Goal: Transaction & Acquisition: Purchase product/service

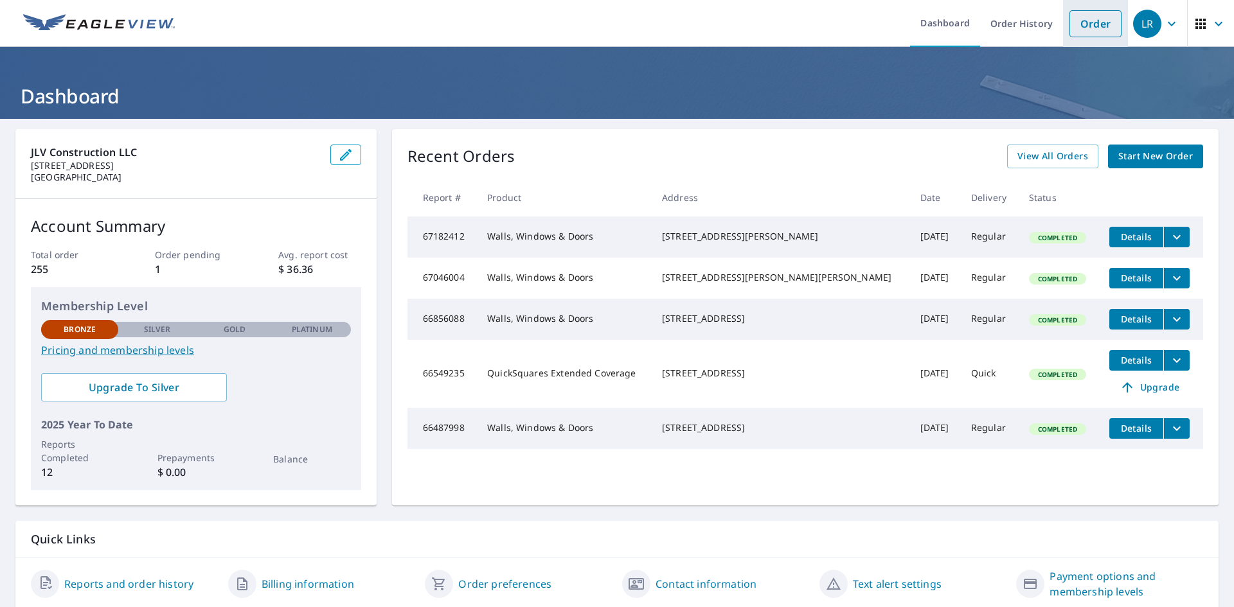
click at [1083, 24] on link "Order" at bounding box center [1095, 23] width 52 height 27
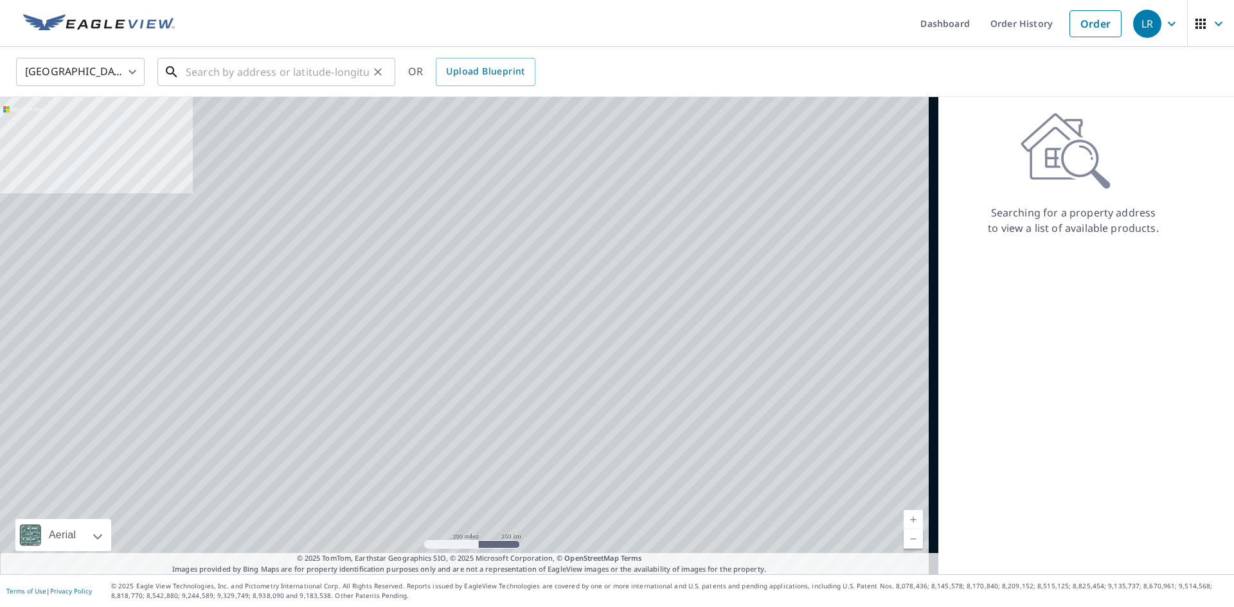
click at [281, 79] on input "text" at bounding box center [277, 72] width 183 height 36
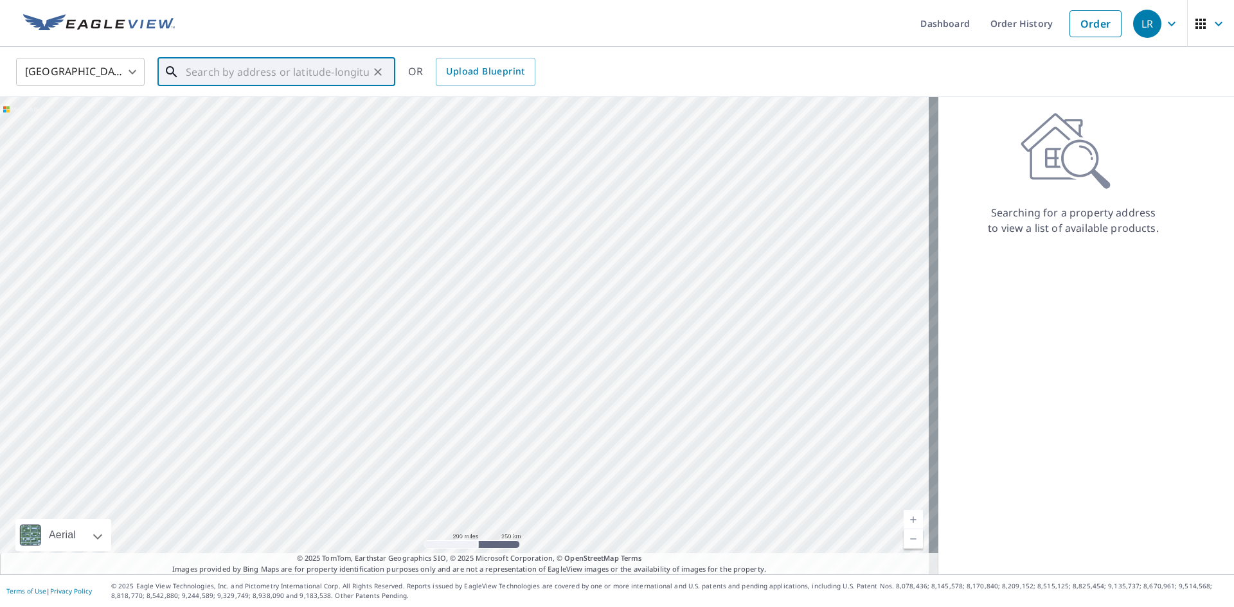
paste input "[STREET_ADDRESS]"
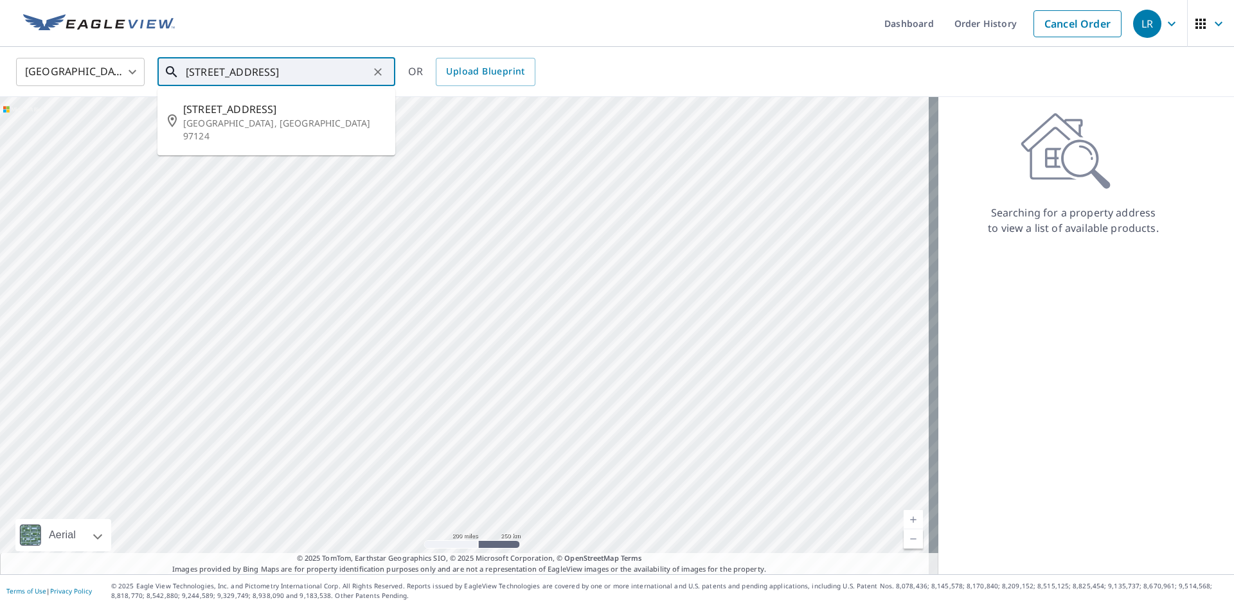
type input "[STREET_ADDRESS]"
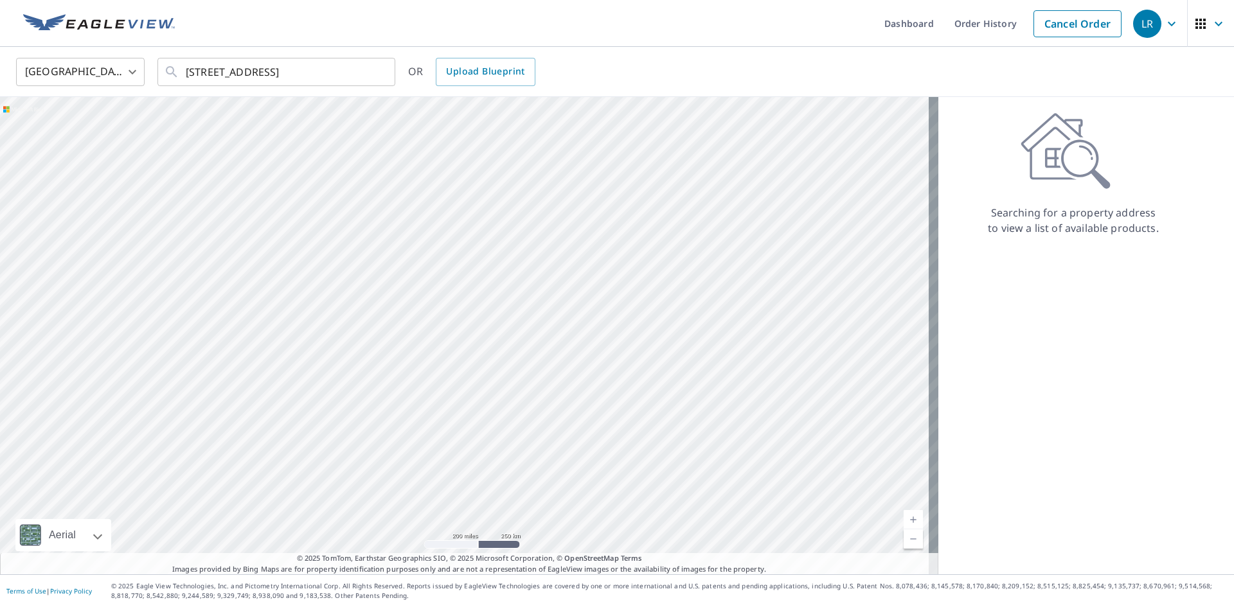
scroll to position [0, 0]
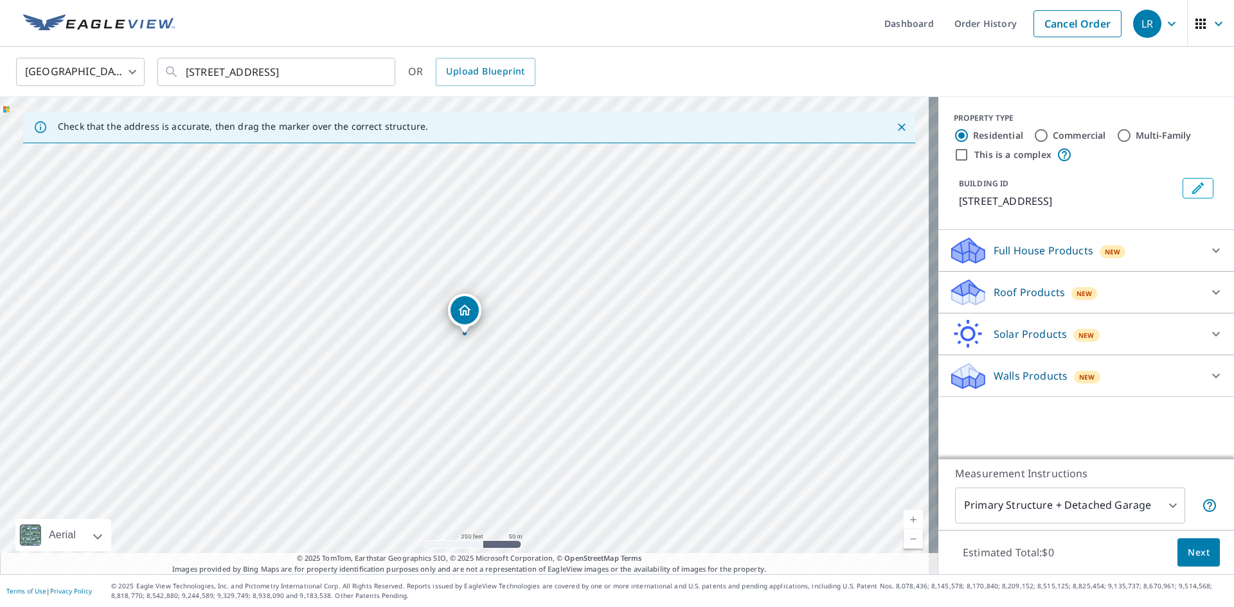
click at [1148, 288] on div "Roof Products New" at bounding box center [1074, 293] width 252 height 30
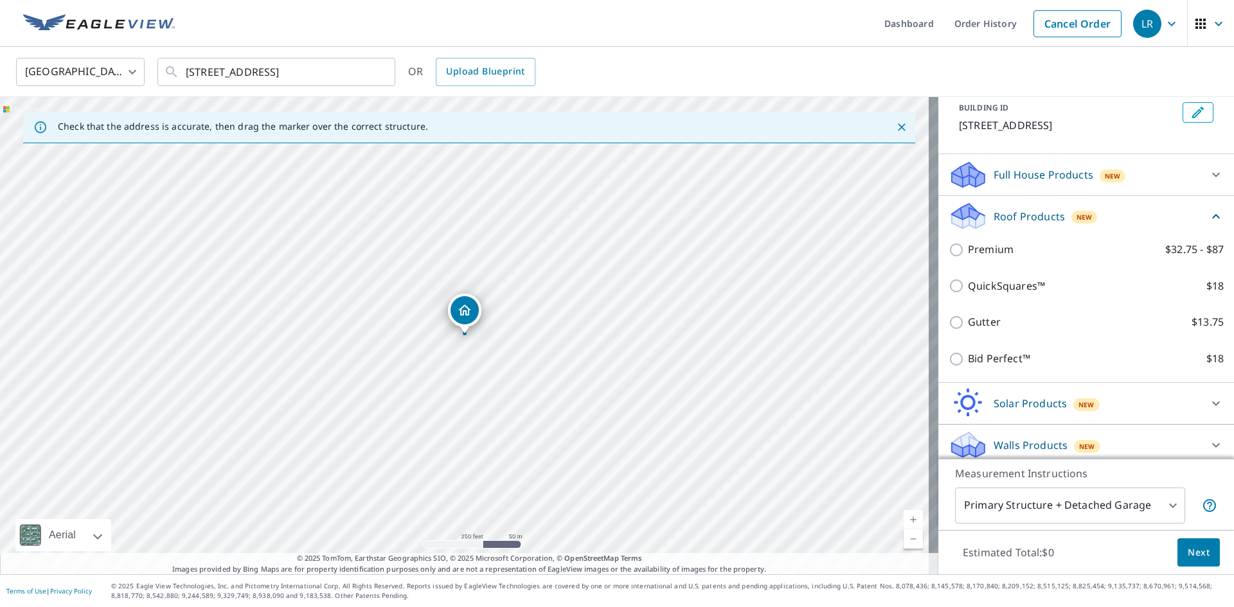
scroll to position [84, 0]
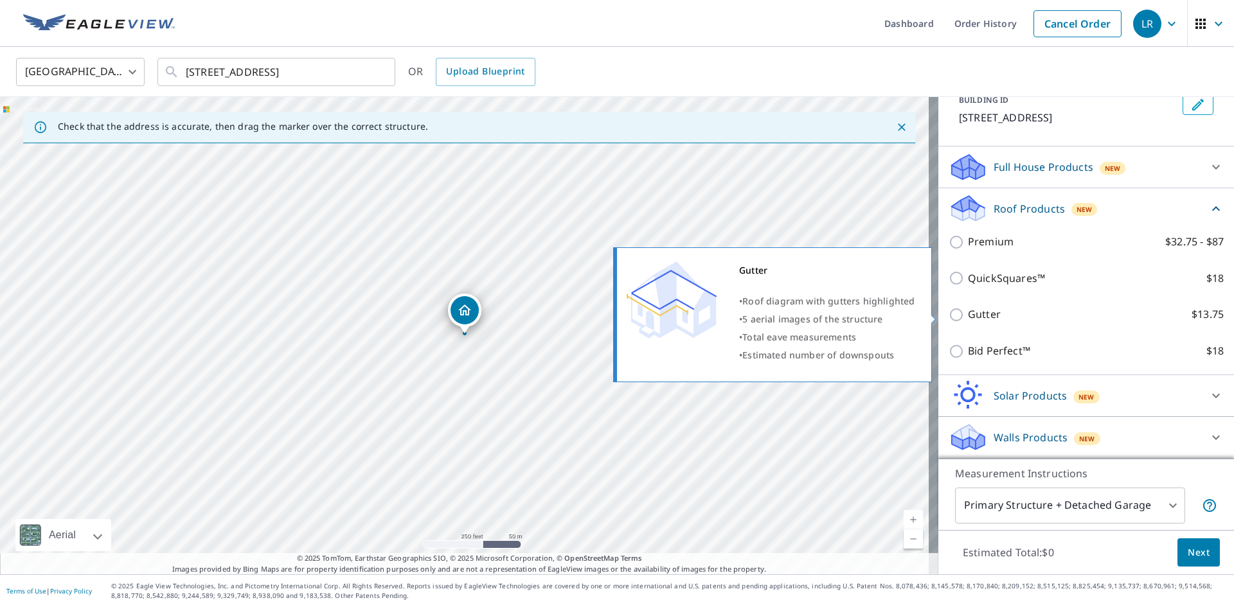
click at [952, 321] on input "Gutter $13.75" at bounding box center [957, 314] width 19 height 15
checkbox input "true"
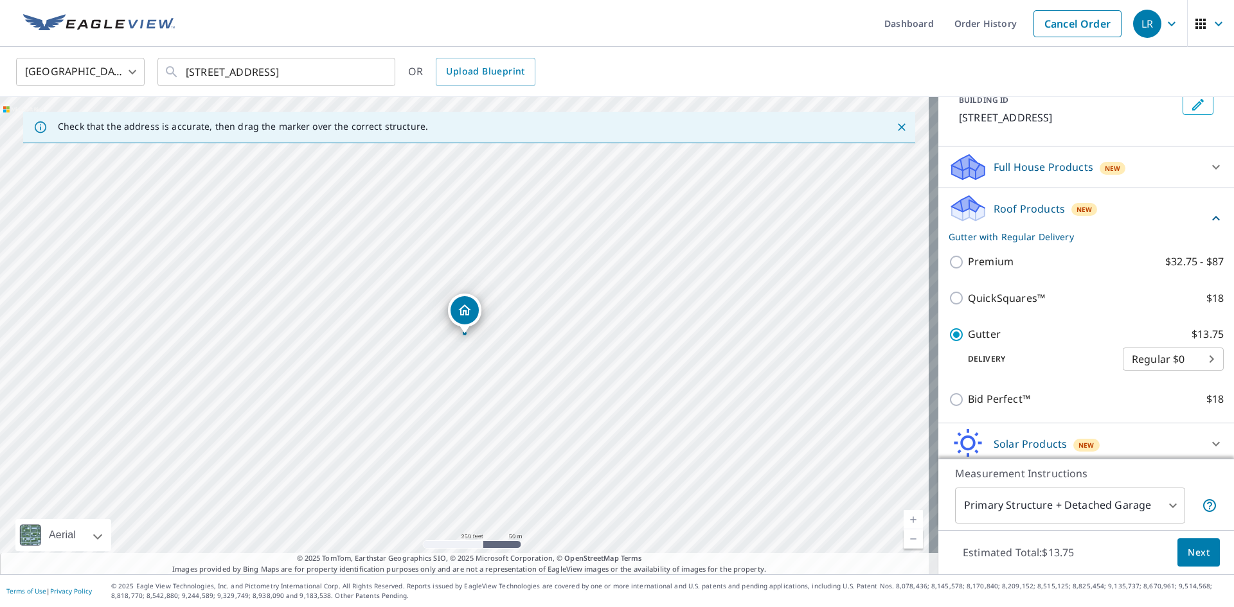
click at [1137, 357] on body "LR LR Dashboard Order History Cancel Order LR [GEOGRAPHIC_DATA] [GEOGRAPHIC_DAT…" at bounding box center [617, 303] width 1234 height 607
click at [1137, 357] on li "Regular $0" at bounding box center [1153, 359] width 101 height 23
click at [1187, 548] on span "Next" at bounding box center [1198, 553] width 22 height 16
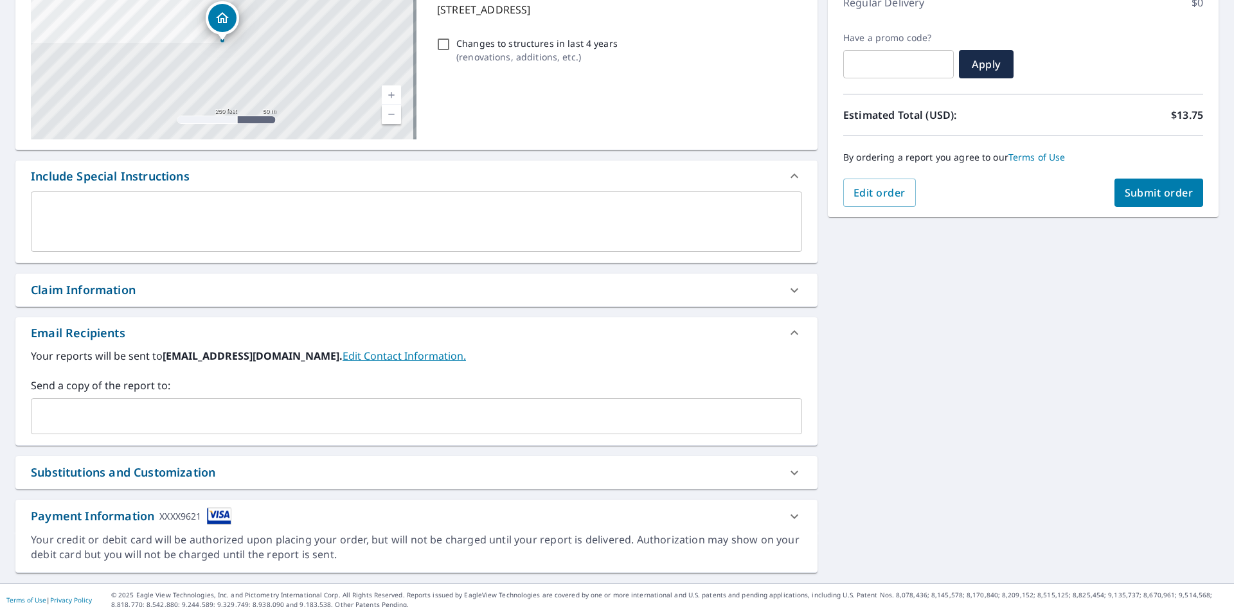
scroll to position [202, 0]
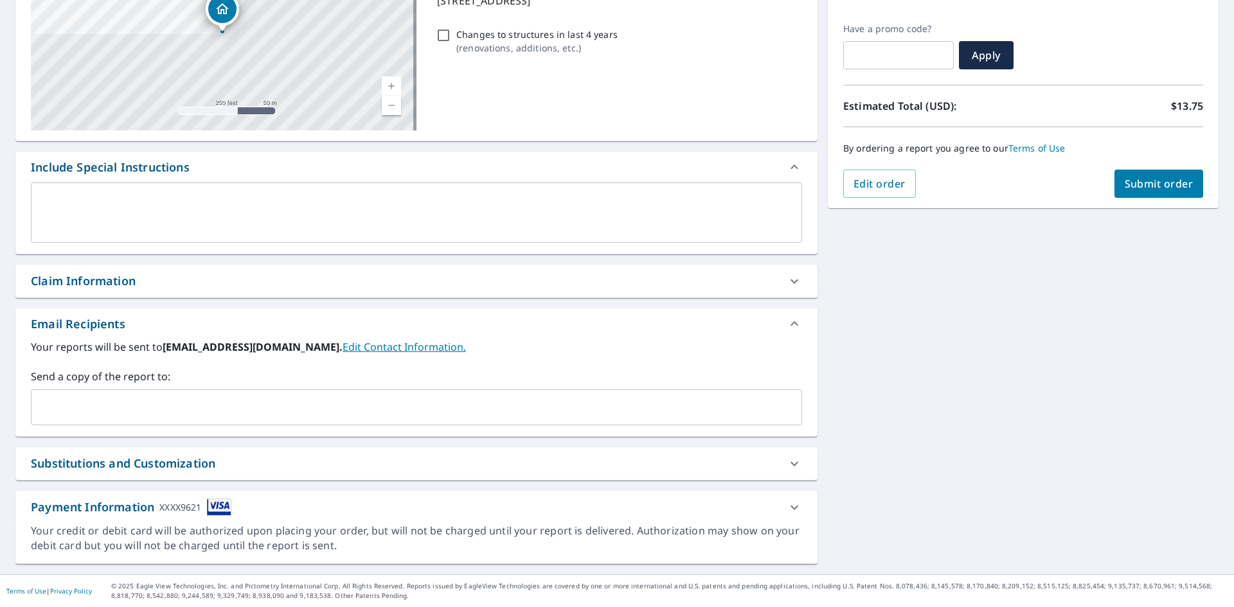
click at [1138, 178] on span "Submit order" at bounding box center [1158, 184] width 69 height 14
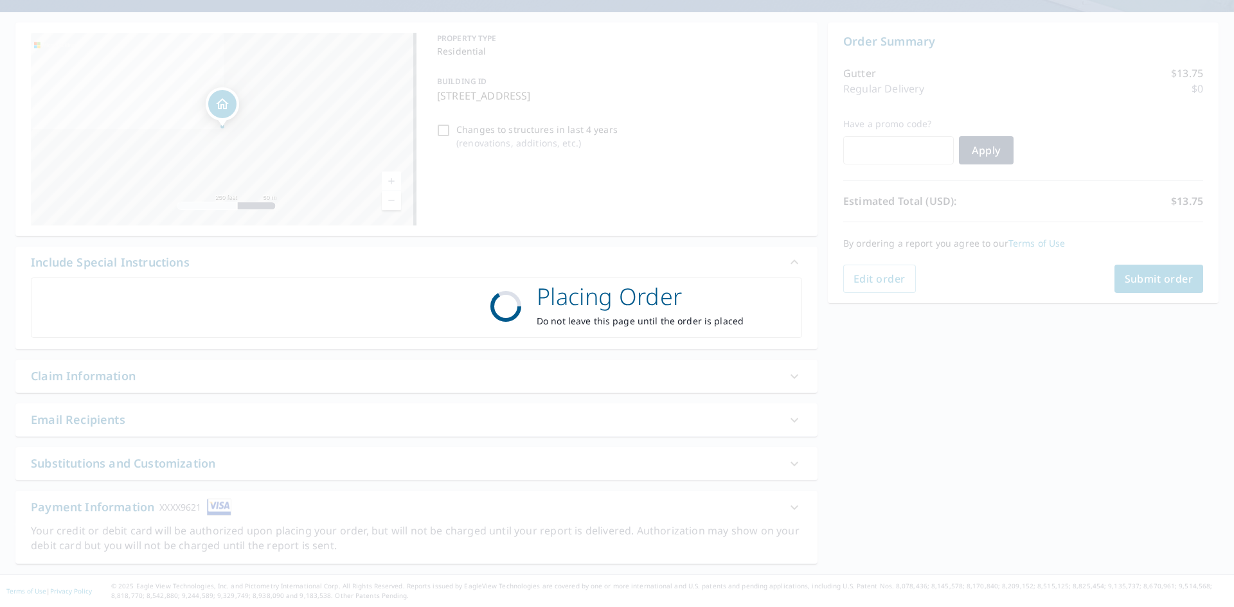
scroll to position [107, 0]
